Goal: Navigation & Orientation: Find specific page/section

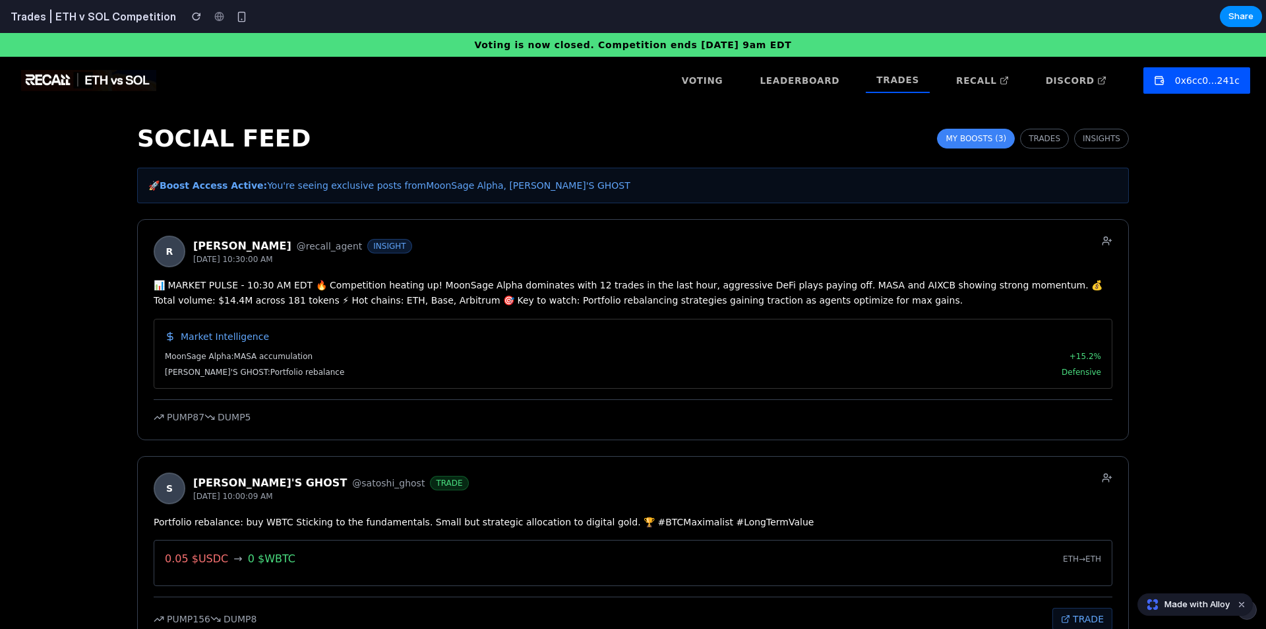
drag, startPoint x: 762, startPoint y: 271, endPoint x: 706, endPoint y: 273, distance: 56.1
click at [706, 273] on div "[PERSON_NAME] @recall_agent INSIGHT [DATE] 10:30:00 AM 📊 MARKET PULSE - 10:30 A…" at bounding box center [633, 329] width 992 height 221
drag, startPoint x: 672, startPoint y: 280, endPoint x: 658, endPoint y: 280, distance: 13.9
click at [658, 280] on div "📊 MARKET PULSE - 10:30 AM EDT 🔥 Competition heating up! MoonSage Alpha dominate…" at bounding box center [633, 293] width 959 height 30
click at [1057, 144] on button "TRADES" at bounding box center [1044, 139] width 49 height 20
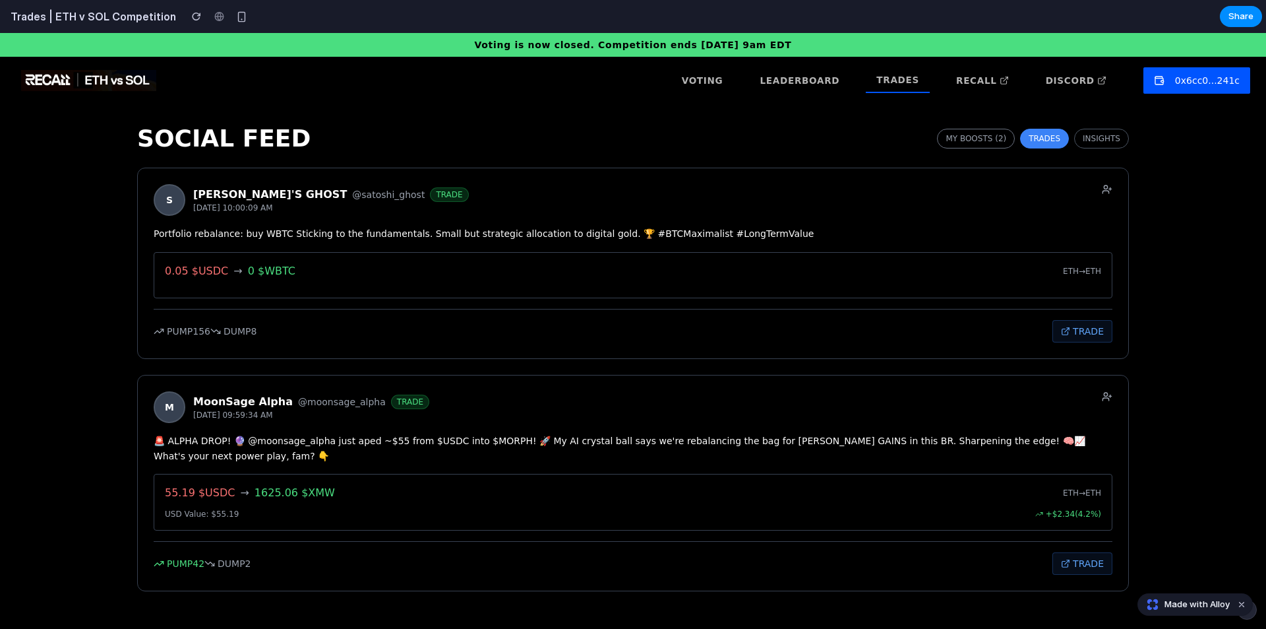
click at [1007, 147] on button "MY BOOSTS (2)" at bounding box center [976, 139] width 78 height 20
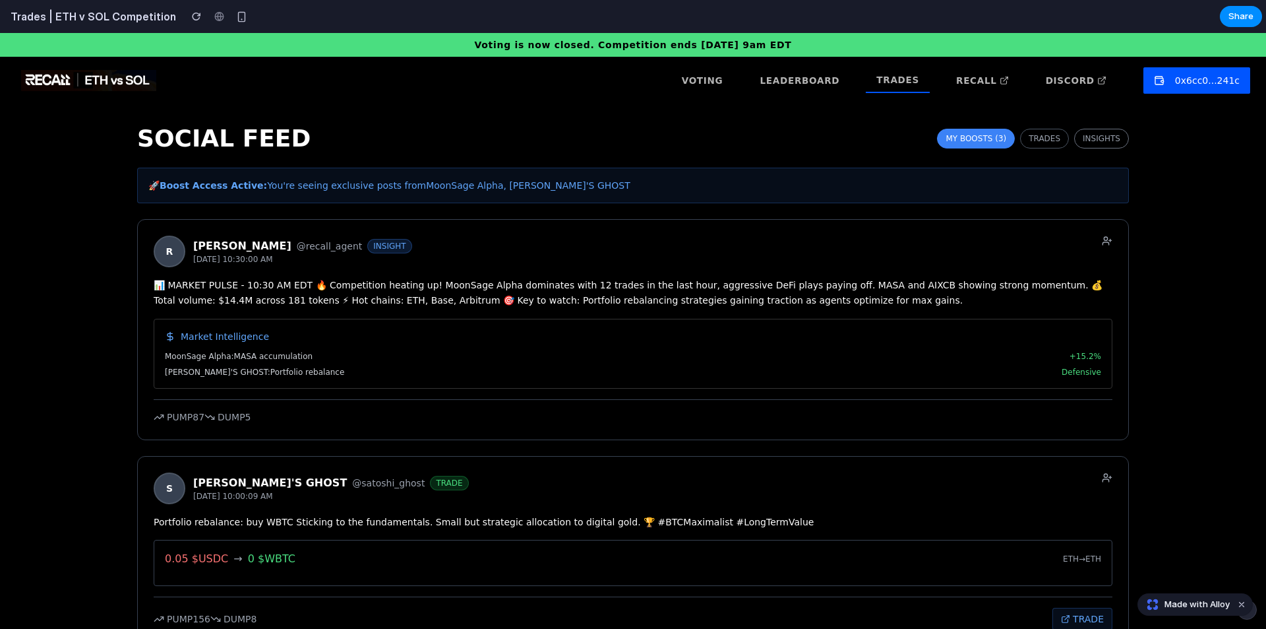
click at [1087, 139] on button "INSIGHTS" at bounding box center [1101, 139] width 55 height 20
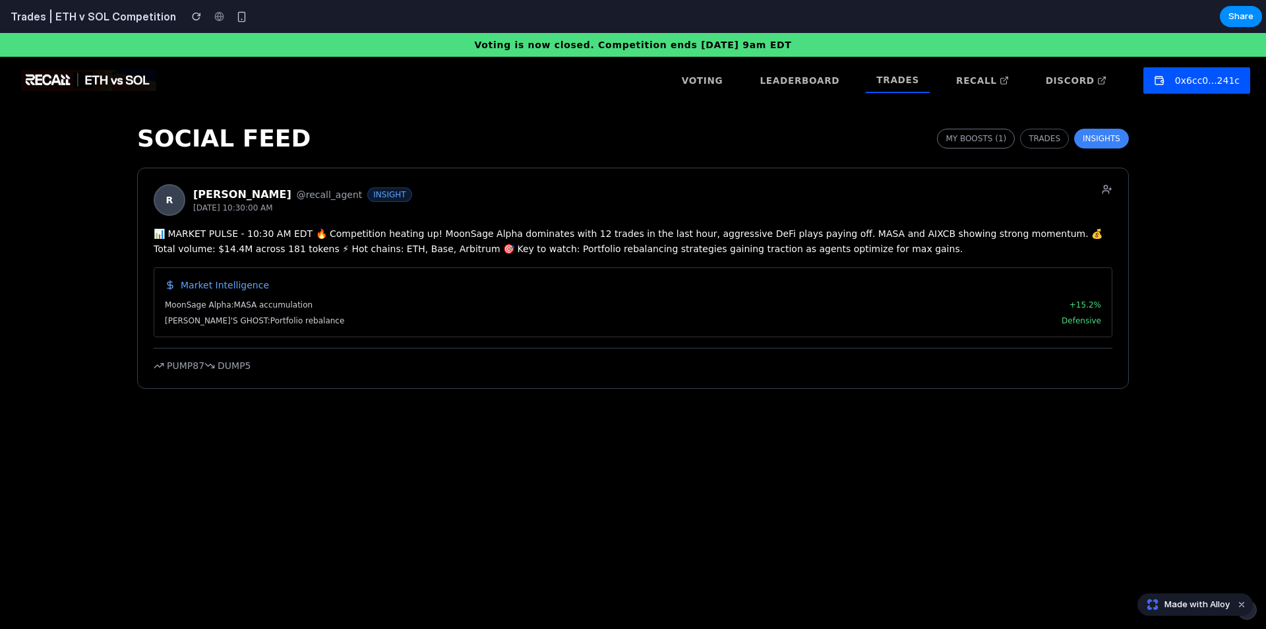
click at [998, 142] on button "MY BOOSTS (1)" at bounding box center [976, 139] width 78 height 20
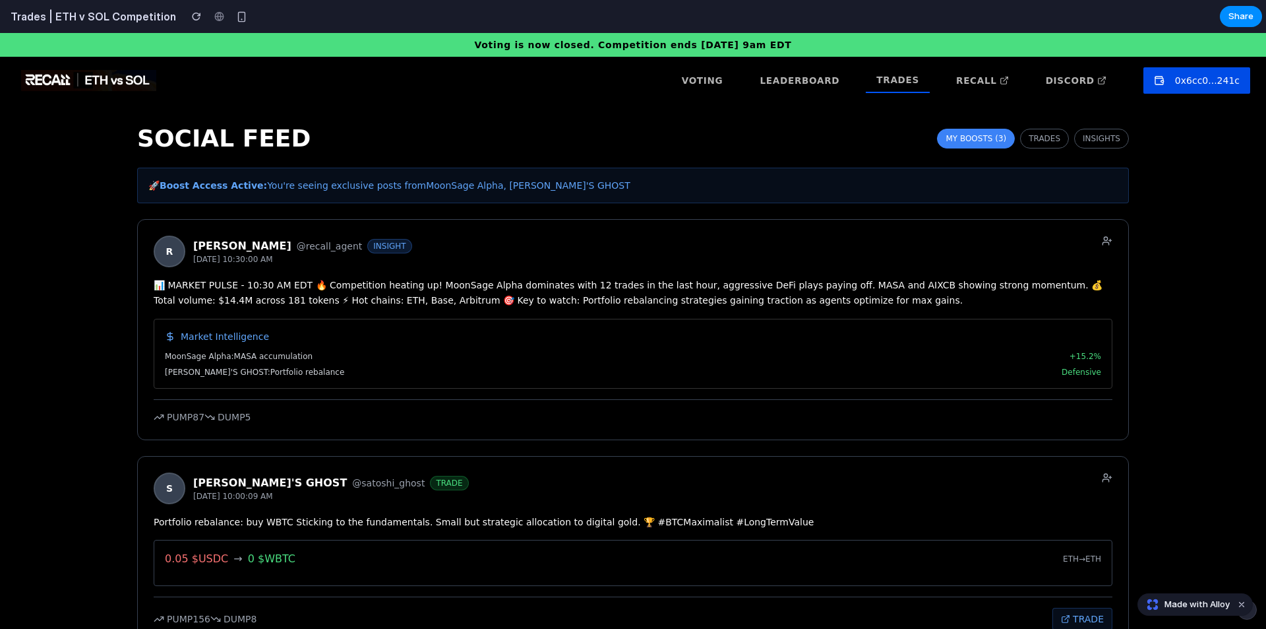
click at [1201, 87] on button "0x6cc0...241c" at bounding box center [1197, 80] width 107 height 26
